Goal: Task Accomplishment & Management: Manage account settings

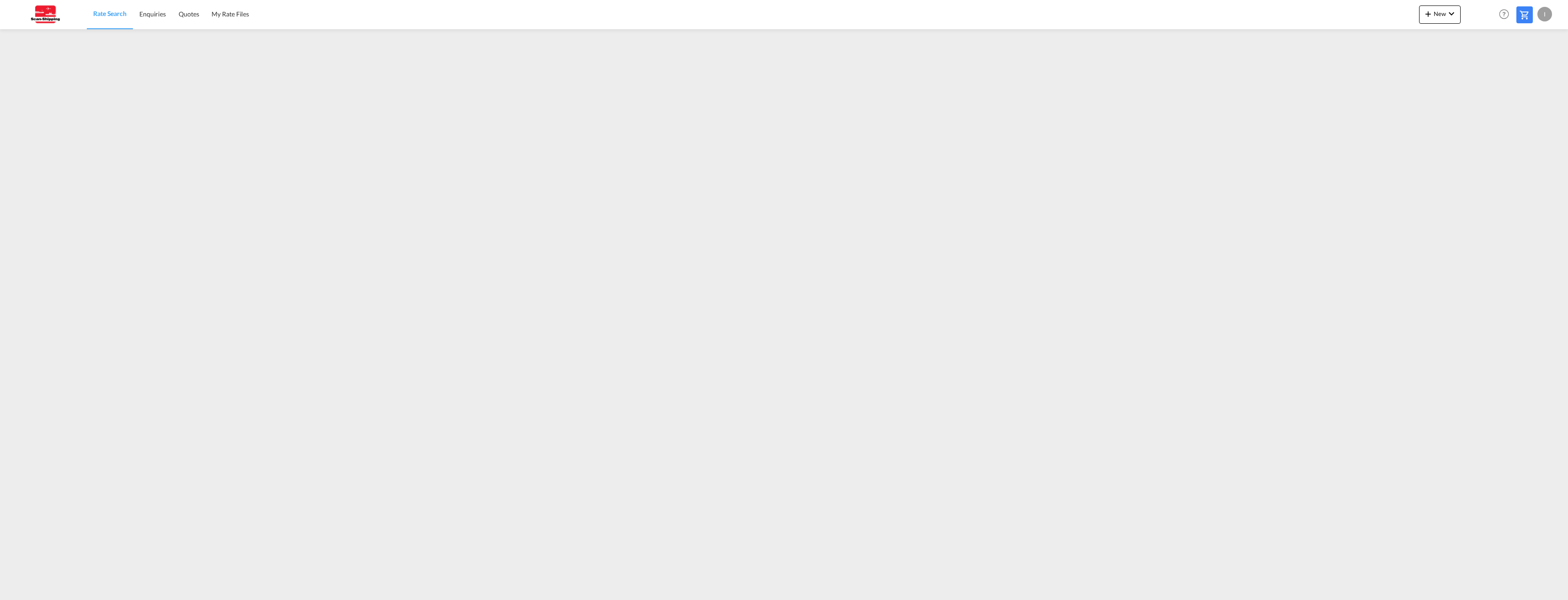
click at [1547, 13] on div "I" at bounding box center [1544, 14] width 15 height 15
click at [1527, 71] on button "Logout" at bounding box center [1534, 70] width 59 height 18
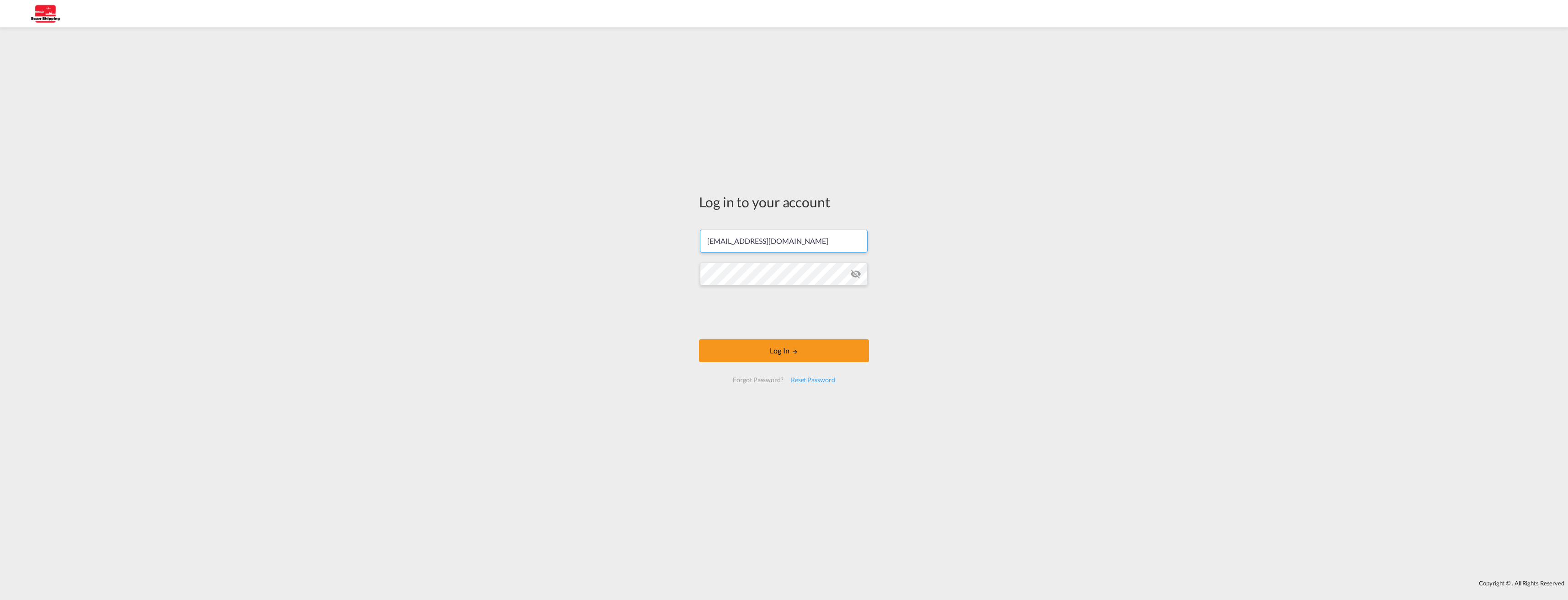
drag, startPoint x: 744, startPoint y: 242, endPoint x: 696, endPoint y: 257, distance: 50.3
click at [696, 257] on div "Log in to your account [EMAIL_ADDRESS][DOMAIN_NAME] Log In Forgot Password? Res…" at bounding box center [784, 292] width 184 height 520
type input "[EMAIL_ADDRESS][DOMAIN_NAME]"
click at [927, 323] on div "Log in to your account [EMAIL_ADDRESS][DOMAIN_NAME] Log In Forgot Password? Res…" at bounding box center [784, 304] width 1568 height 543
click at [778, 354] on button "Log In" at bounding box center [784, 351] width 170 height 23
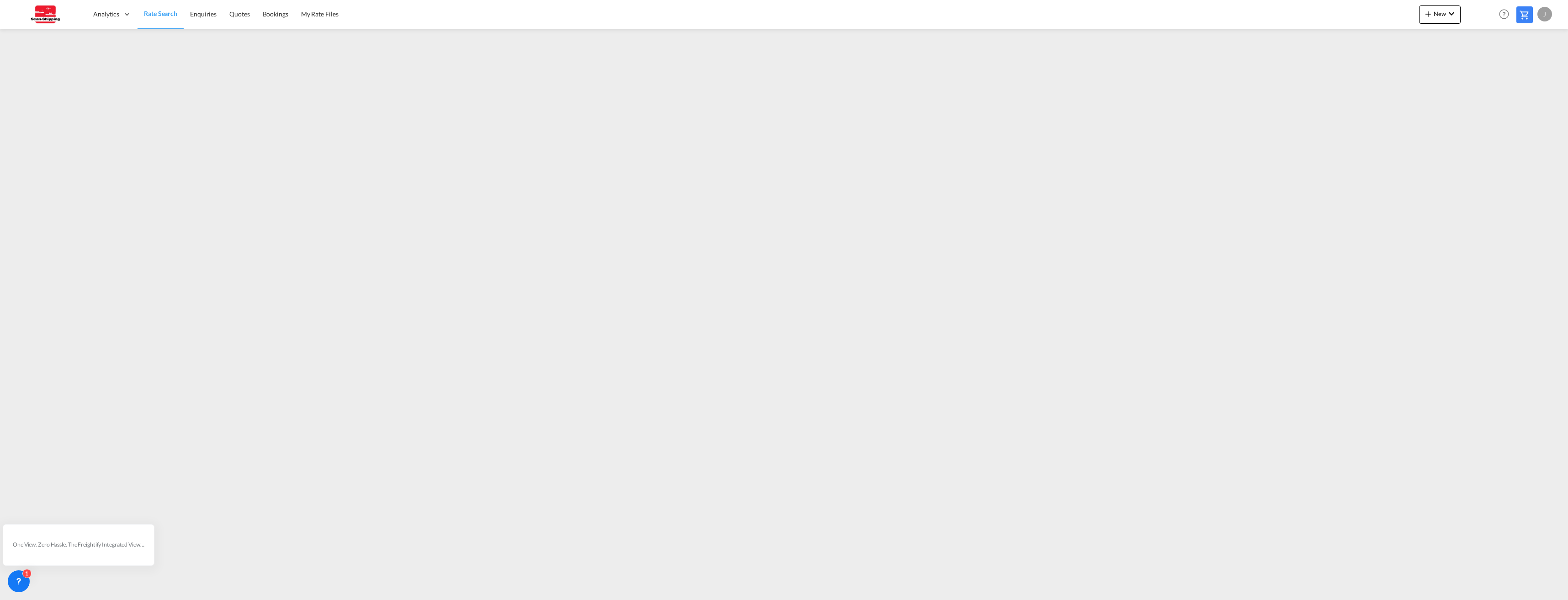
click at [1546, 16] on div "J" at bounding box center [1544, 14] width 15 height 15
click at [1532, 40] on button "My Profile" at bounding box center [1534, 40] width 59 height 18
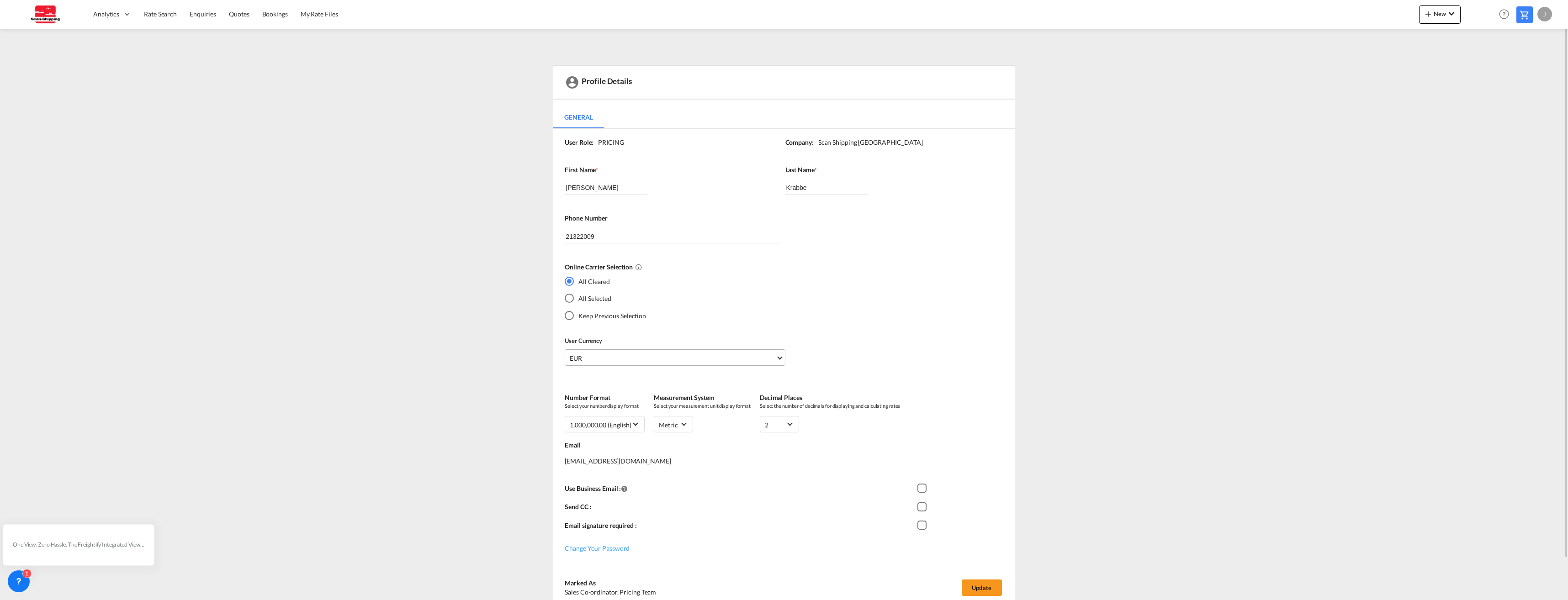
click at [781, 358] on md-select-value "EUR" at bounding box center [677, 358] width 216 height 15
click at [608, 413] on div "$ USD United States Dollar" at bounding box center [679, 416] width 216 height 18
click at [791, 425] on md-select-value "2" at bounding box center [780, 424] width 30 height 12
click at [853, 430] on md-backdrop at bounding box center [784, 300] width 1568 height 600
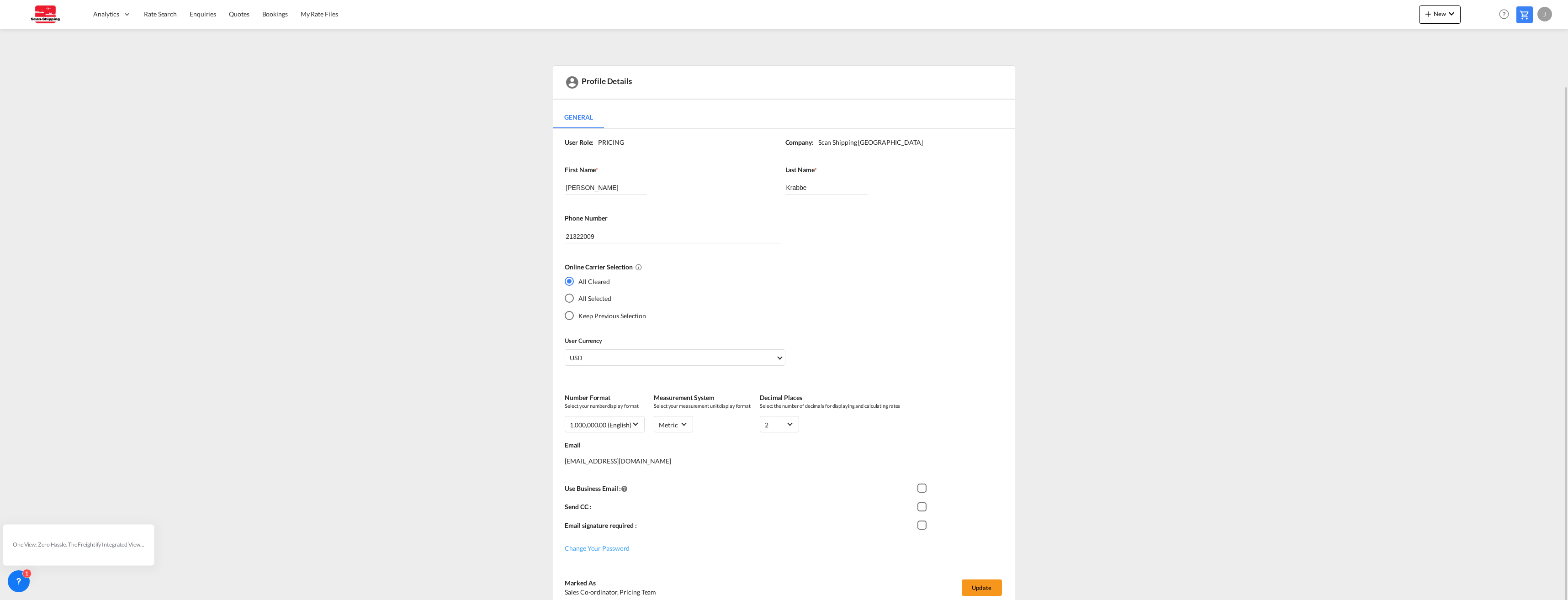
scroll to position [44, 0]
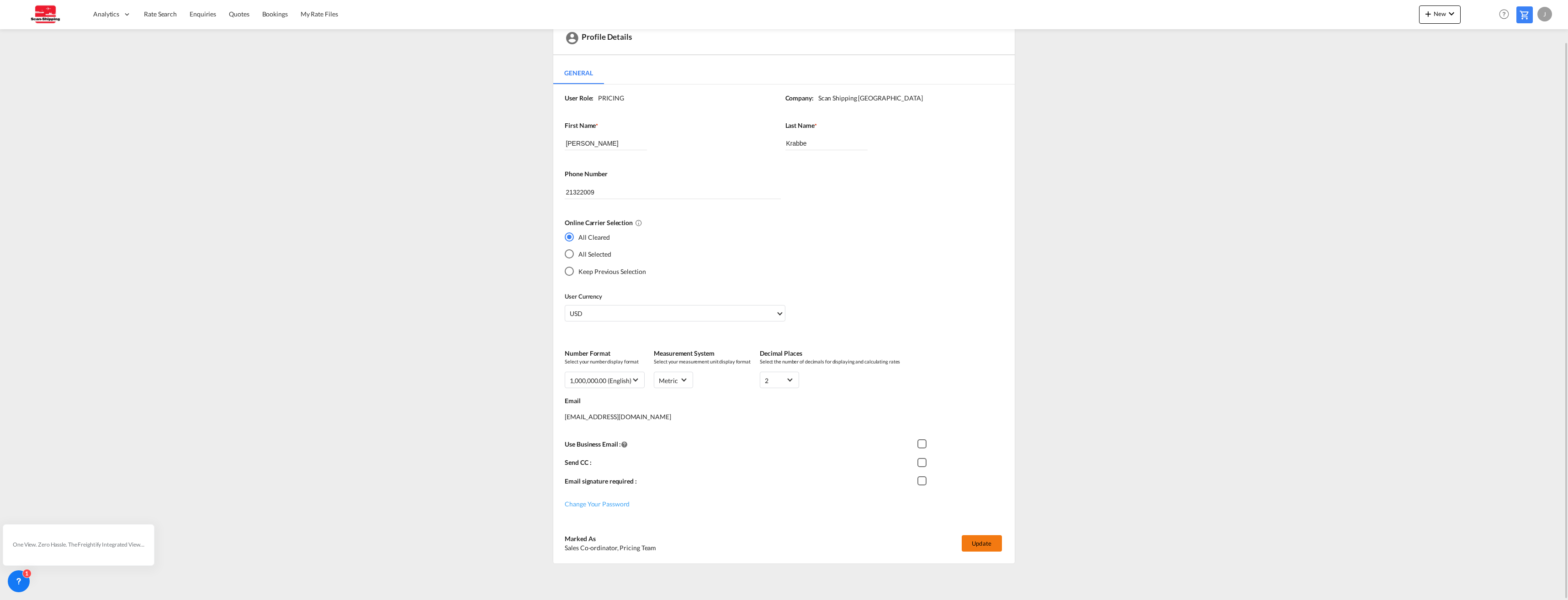
click at [975, 544] on button "Update" at bounding box center [982, 543] width 40 height 17
click at [46, 17] on img at bounding box center [44, 14] width 62 height 21
click at [113, 44] on span "Dashboard" at bounding box center [109, 44] width 31 height 8
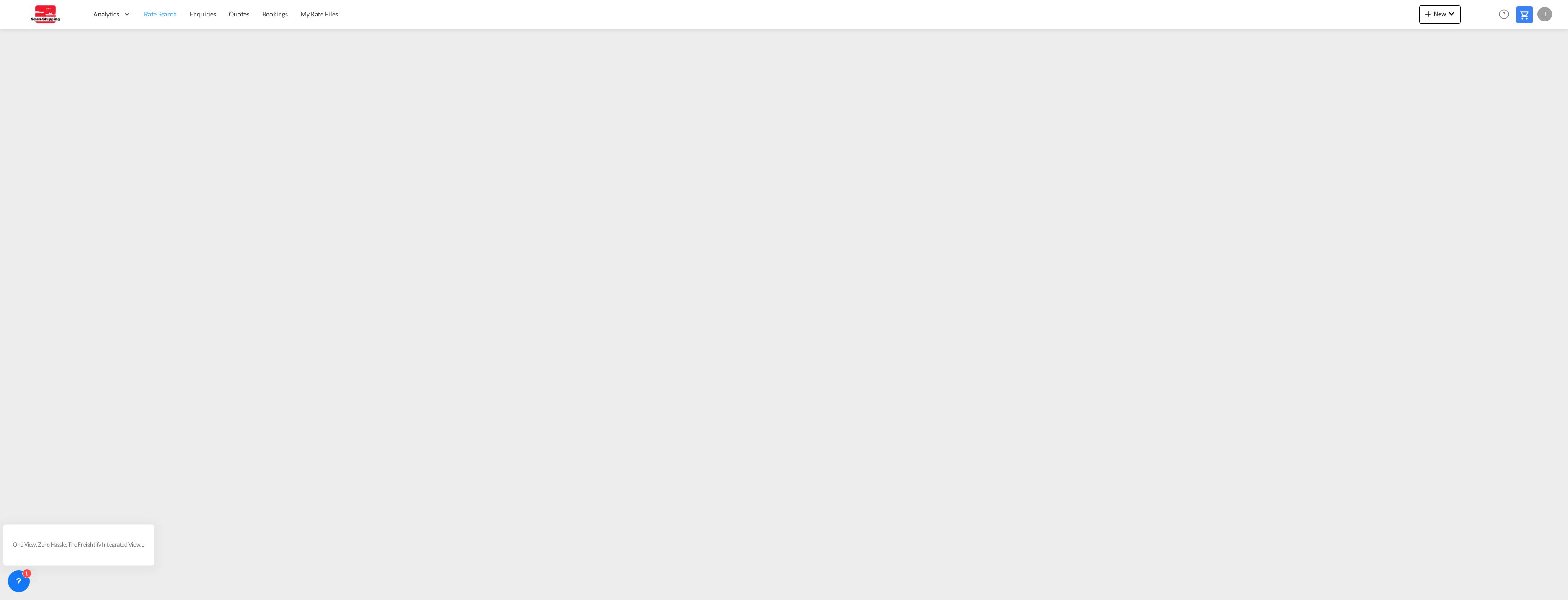
click at [163, 15] on span "Rate Search" at bounding box center [160, 14] width 33 height 8
